Goal: Information Seeking & Learning: Learn about a topic

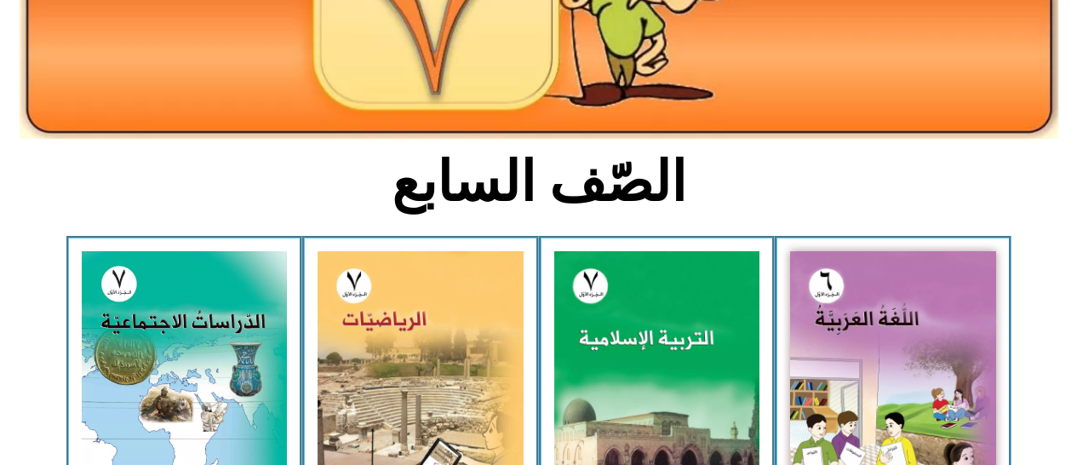
scroll to position [300, 0]
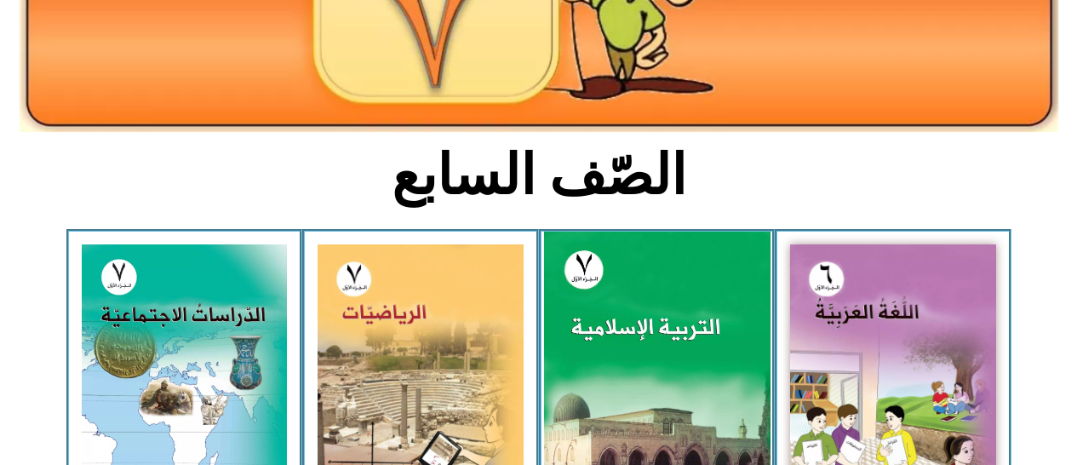
click at [709, 302] on img at bounding box center [656, 373] width 226 height 283
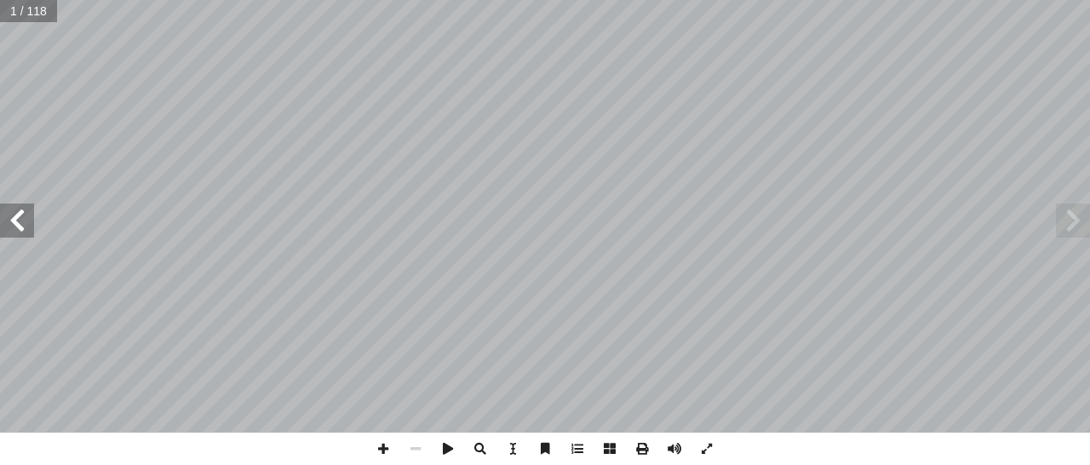
click at [18, 209] on span at bounding box center [17, 220] width 34 height 34
click at [11, 219] on span at bounding box center [17, 220] width 34 height 34
click at [21, 220] on span at bounding box center [17, 220] width 34 height 34
click at [15, 216] on span at bounding box center [17, 220] width 34 height 34
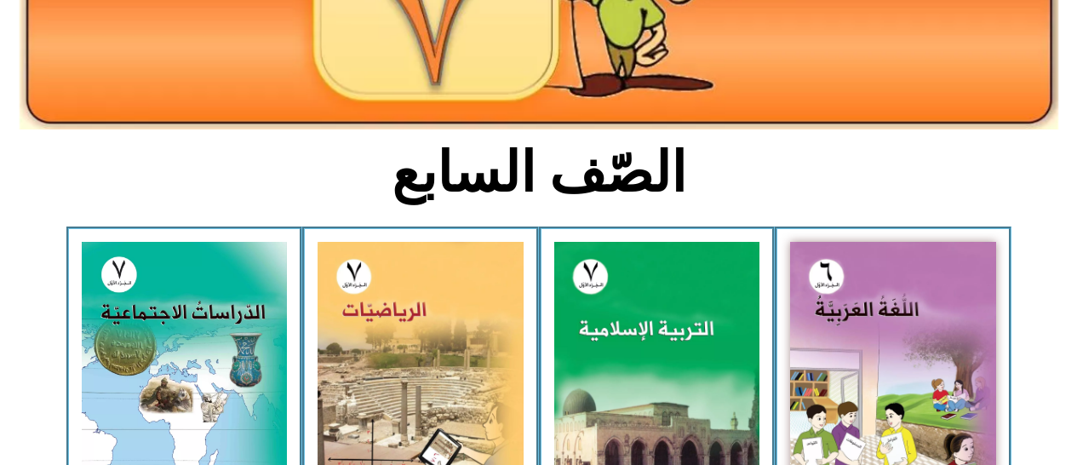
scroll to position [304, 0]
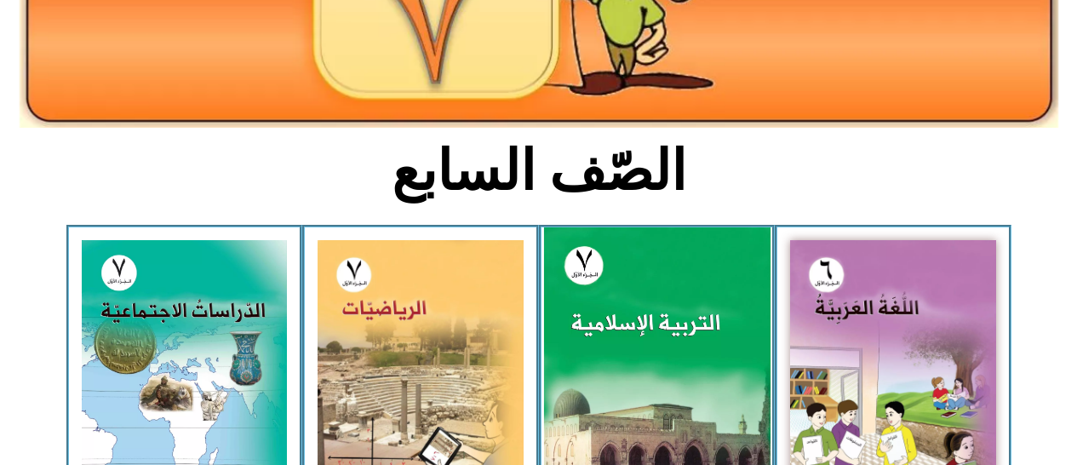
click at [669, 317] on img at bounding box center [656, 368] width 226 height 283
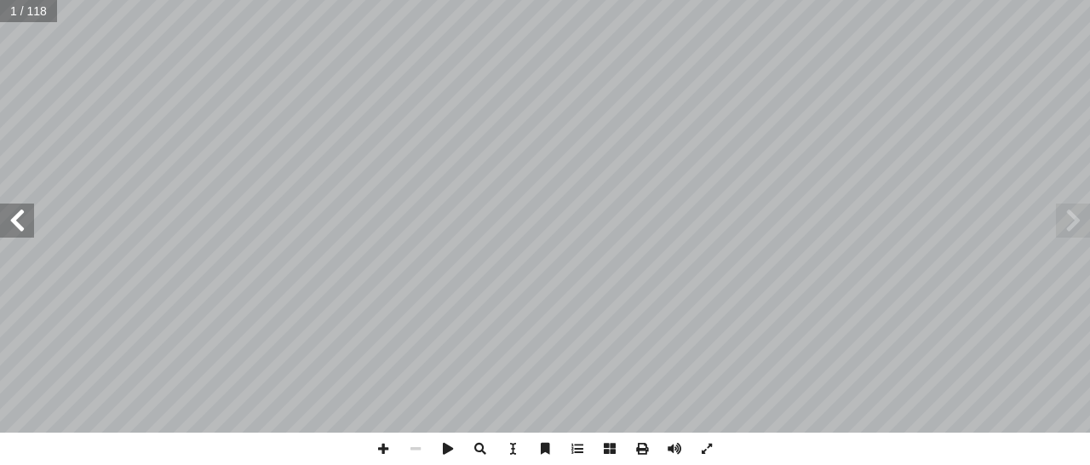
click at [12, 219] on span at bounding box center [17, 220] width 34 height 34
click at [19, 221] on span at bounding box center [17, 220] width 34 height 34
click at [21, 220] on span at bounding box center [17, 220] width 34 height 34
click at [21, 207] on span at bounding box center [17, 220] width 34 height 34
click at [20, 222] on span at bounding box center [17, 220] width 34 height 34
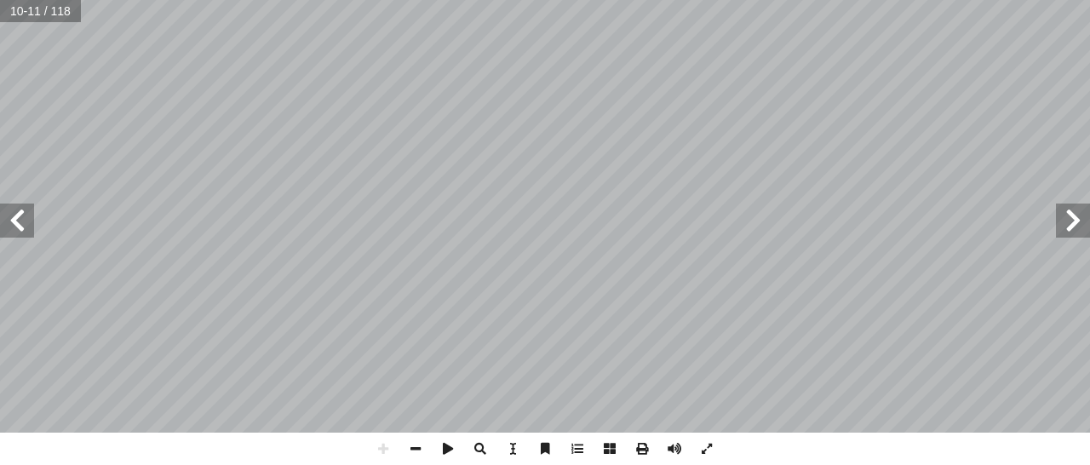
click at [20, 223] on span at bounding box center [17, 220] width 34 height 34
click at [1070, 226] on span at bounding box center [1073, 220] width 34 height 34
click at [16, 219] on span at bounding box center [17, 220] width 34 height 34
